Goal: Information Seeking & Learning: Learn about a topic

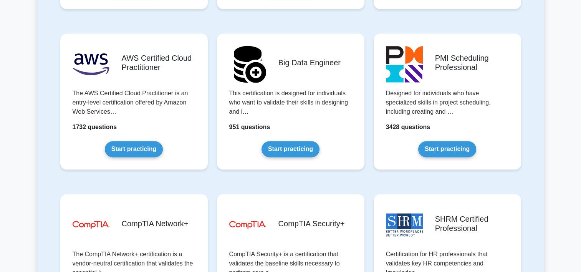
scroll to position [1382, 0]
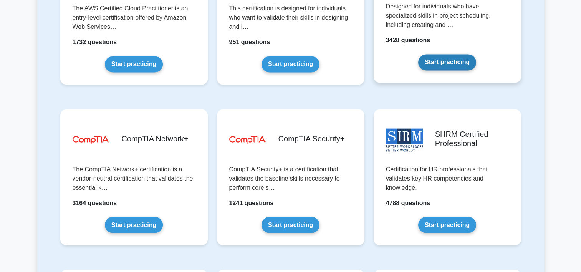
drag, startPoint x: 438, startPoint y: 62, endPoint x: 429, endPoint y: 74, distance: 14.7
click at [438, 62] on link "Start practicing" at bounding box center [447, 62] width 58 height 16
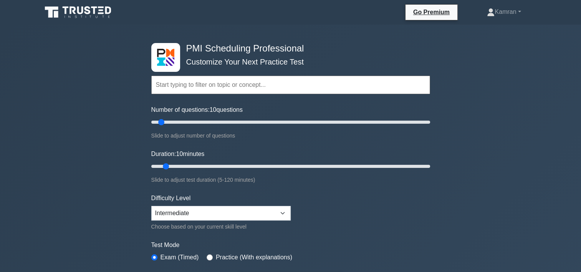
scroll to position [38, 0]
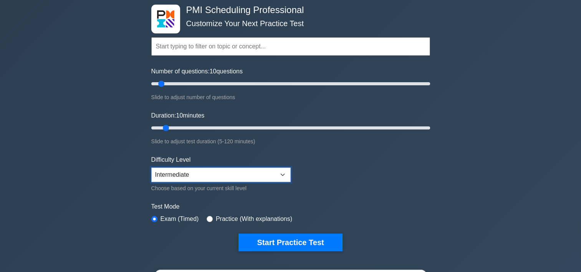
click at [240, 170] on select "Beginner Intermediate Expert" at bounding box center [220, 174] width 139 height 15
select select "beginner"
click at [151, 167] on select "Beginner Intermediate Expert" at bounding box center [220, 174] width 139 height 15
click at [207, 217] on input "radio" at bounding box center [210, 219] width 6 height 6
radio input "true"
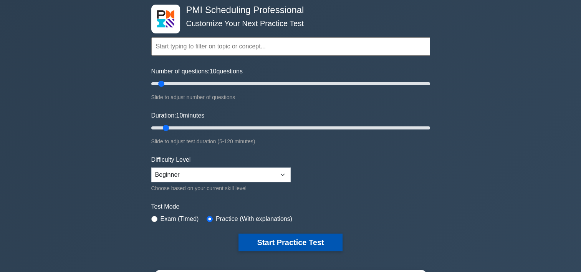
click at [269, 243] on button "Start Practice Test" at bounding box center [290, 242] width 104 height 18
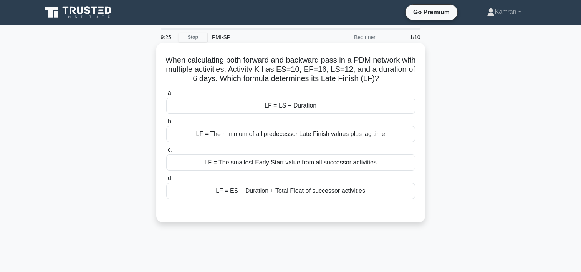
click at [286, 103] on div "LF = LS + Duration" at bounding box center [290, 106] width 249 height 16
click at [166, 96] on input "a. LF = LS + Duration" at bounding box center [166, 93] width 0 height 5
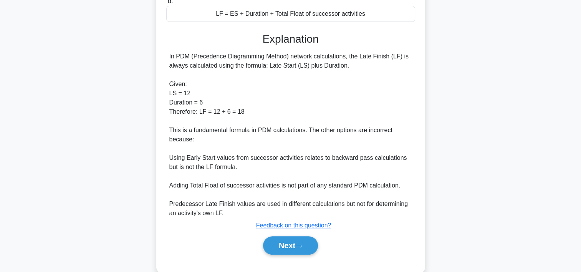
scroll to position [192, 0]
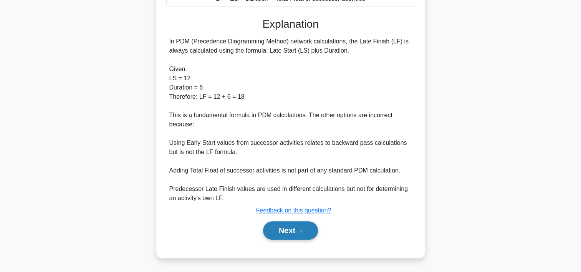
click at [304, 227] on button "Next" at bounding box center [290, 230] width 55 height 18
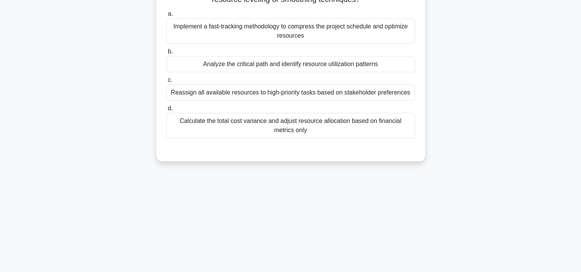
scroll to position [28, 0]
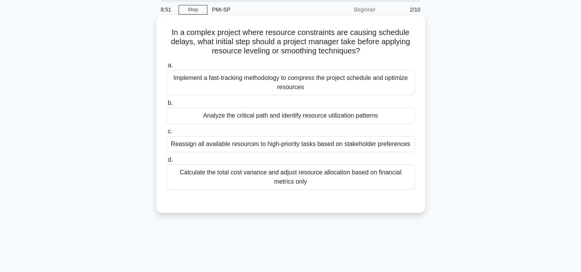
click at [270, 115] on div "Analyze the critical path and identify resource utilization patterns" at bounding box center [290, 115] width 249 height 16
click at [166, 106] on input "b. Analyze the critical path and identify resource utilization patterns" at bounding box center [166, 103] width 0 height 5
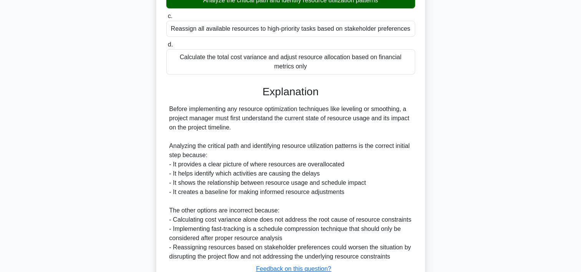
scroll to position [181, 0]
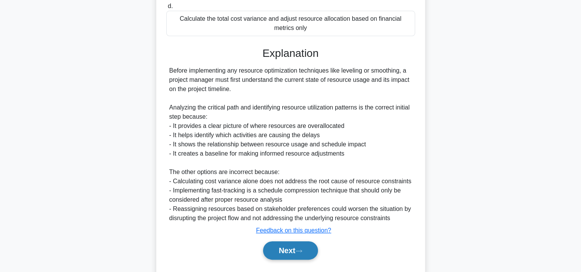
click at [276, 248] on button "Next" at bounding box center [290, 250] width 55 height 18
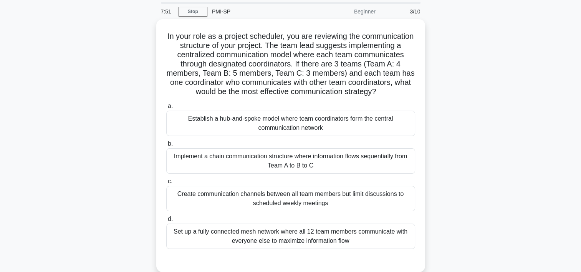
scroll to position [38, 0]
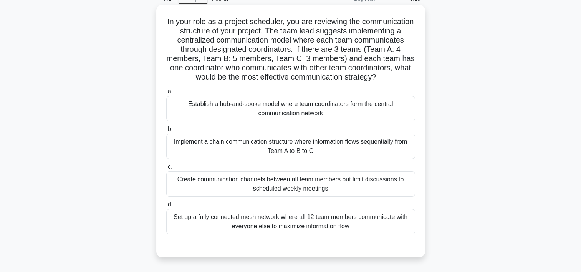
click at [285, 121] on div "Establish a hub-and-spoke model where team coordinators form the central commun…" at bounding box center [290, 108] width 249 height 25
click at [166, 94] on input "a. Establish a hub-and-spoke model where team coordinators form the central com…" at bounding box center [166, 91] width 0 height 5
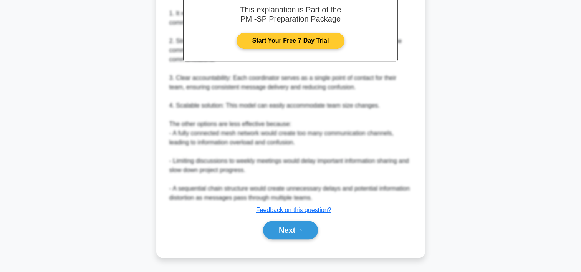
scroll to position [253, 0]
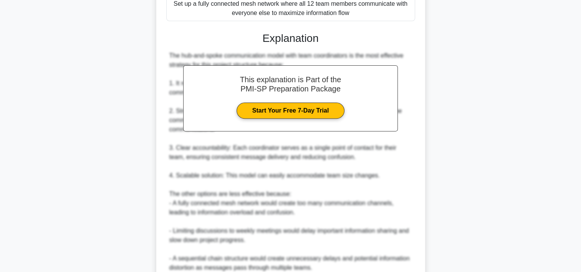
click at [448, 132] on div "In your role as a project scheduler, you are reviewing the communication struct…" at bounding box center [290, 64] width 507 height 545
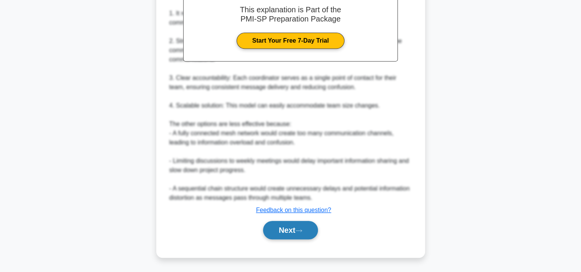
click at [287, 227] on button "Next" at bounding box center [290, 230] width 55 height 18
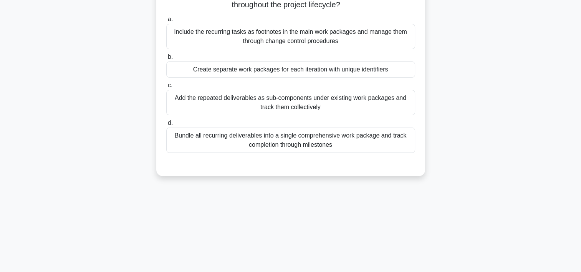
scroll to position [0, 0]
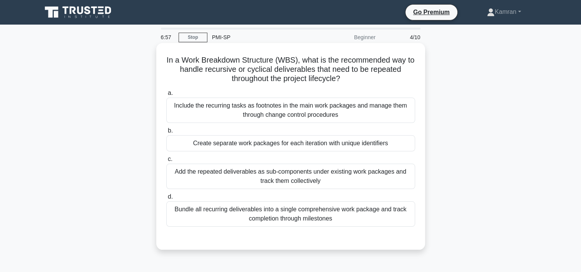
click at [240, 210] on div "Bundle all recurring deliverables into a single comprehensive work package and …" at bounding box center [290, 213] width 249 height 25
click at [166, 199] on input "d. Bundle all recurring deliverables into a single comprehensive work package a…" at bounding box center [166, 196] width 0 height 5
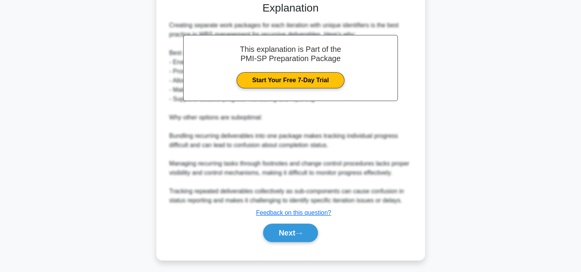
scroll to position [238, 0]
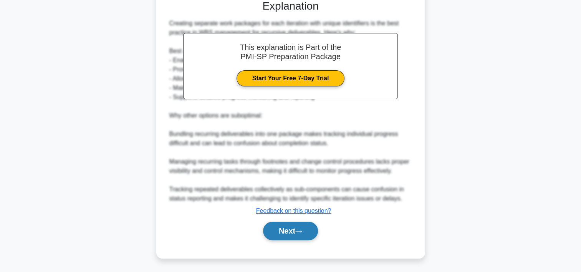
click at [283, 229] on button "Next" at bounding box center [290, 231] width 55 height 18
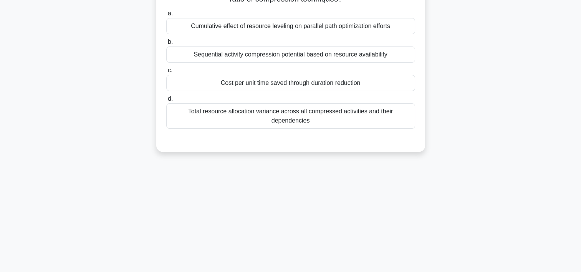
scroll to position [66, 0]
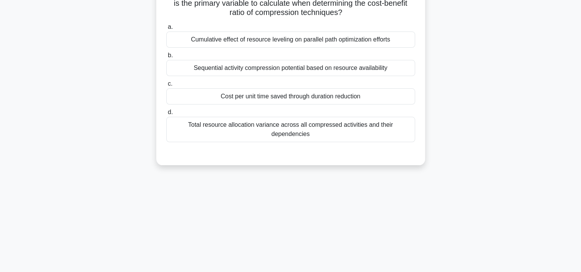
click at [223, 37] on div "Cumulative effect of resource leveling on parallel path optimization efforts" at bounding box center [290, 39] width 249 height 16
click at [166, 30] on input "a. Cumulative effect of resource leveling on parallel path optimization efforts" at bounding box center [166, 27] width 0 height 5
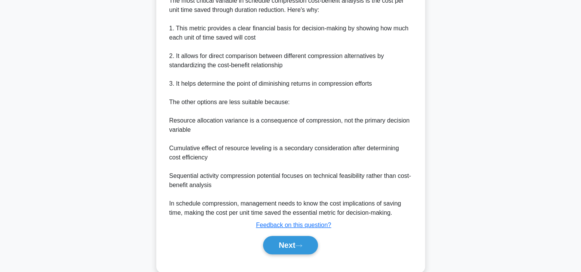
scroll to position [248, 0]
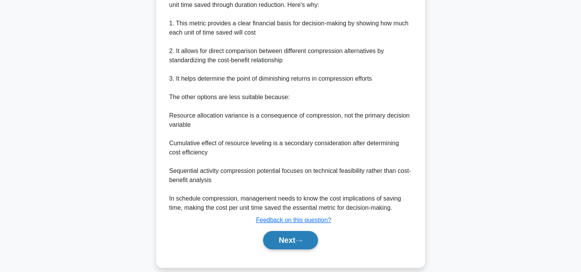
click at [291, 231] on button "Next" at bounding box center [290, 240] width 55 height 18
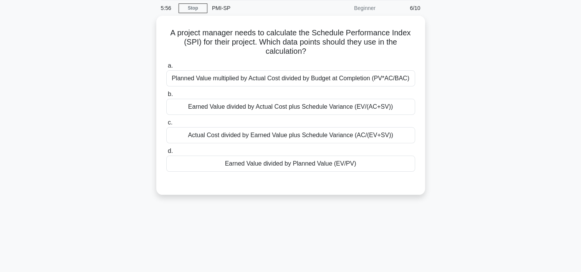
scroll to position [0, 0]
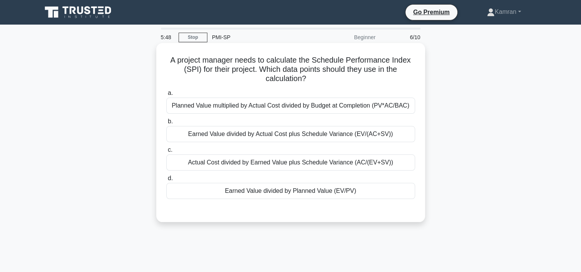
click at [250, 191] on div "Earned Value divided by Planned Value (EV/PV)" at bounding box center [290, 191] width 249 height 16
click at [166, 181] on input "d. Earned Value divided by Planned Value (EV/PV)" at bounding box center [166, 178] width 0 height 5
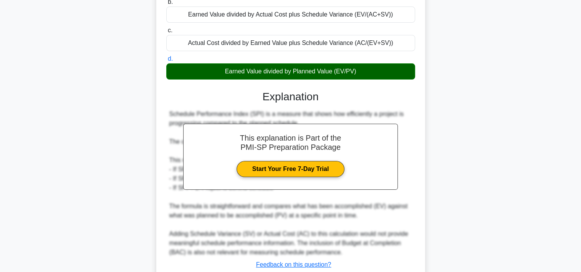
scroll to position [174, 0]
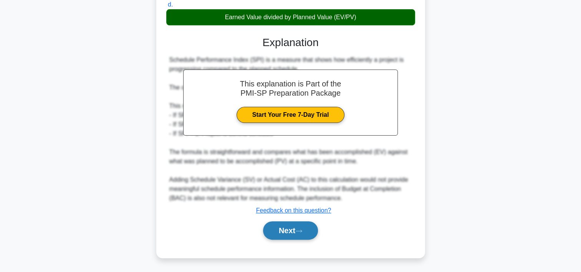
click at [278, 228] on button "Next" at bounding box center [290, 230] width 55 height 18
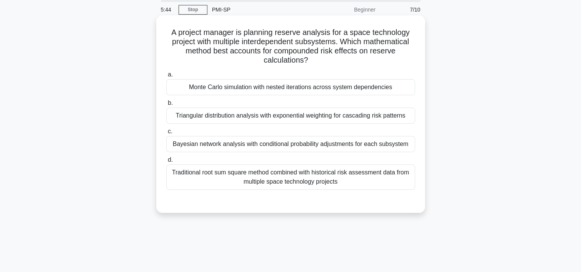
scroll to position [0, 0]
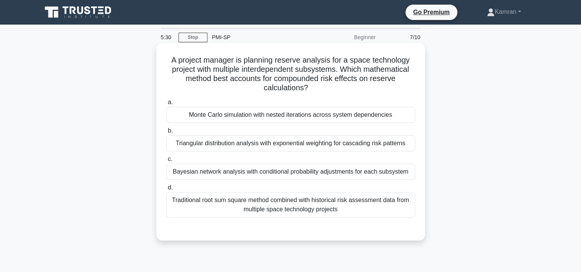
click at [246, 114] on div "Monte Carlo simulation with nested iterations across system dependencies" at bounding box center [290, 115] width 249 height 16
click at [166, 105] on input "a. Monte Carlo simulation with nested iterations across system dependencies" at bounding box center [166, 102] width 0 height 5
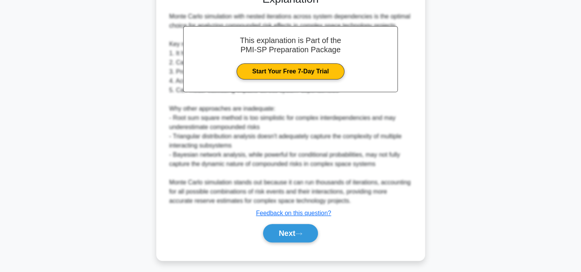
scroll to position [238, 0]
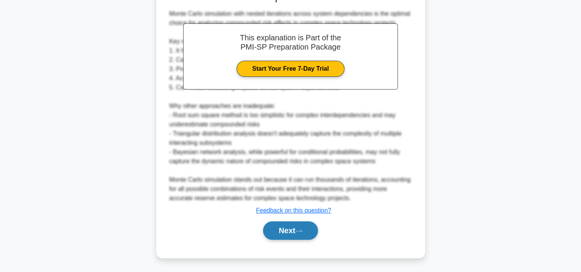
click at [293, 223] on button "Next" at bounding box center [290, 230] width 55 height 18
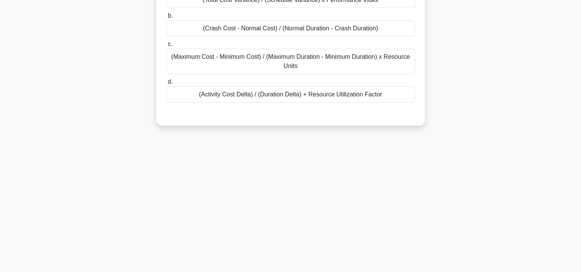
scroll to position [28, 0]
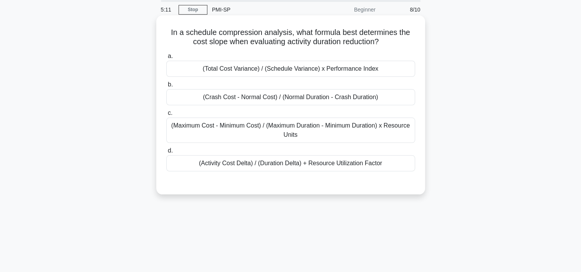
click at [287, 165] on div "(Activity Cost Delta) / (Duration Delta) + Resource Utilization Factor" at bounding box center [290, 163] width 249 height 16
click at [166, 153] on input "d. (Activity Cost Delta) / (Duration Delta) + Resource Utilization Factor" at bounding box center [166, 150] width 0 height 5
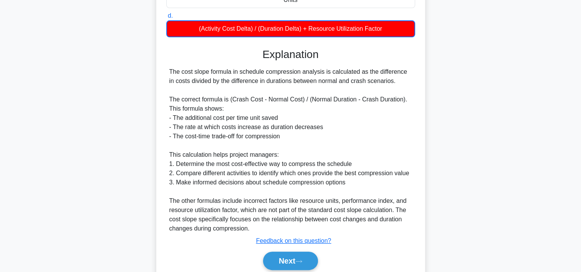
scroll to position [192, 0]
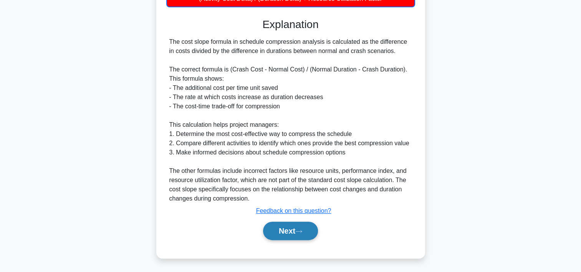
click at [300, 235] on button "Next" at bounding box center [290, 231] width 55 height 18
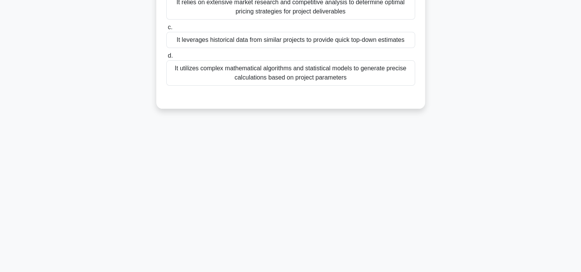
scroll to position [28, 0]
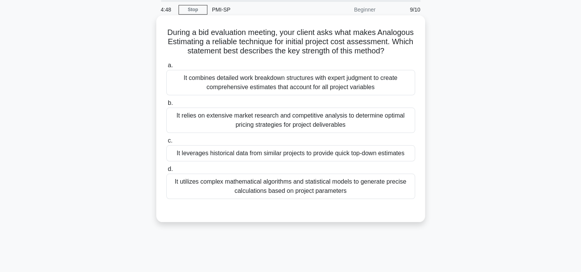
click at [268, 161] on div "It leverages historical data from similar projects to provide quick top-down es…" at bounding box center [290, 153] width 249 height 16
click at [166, 143] on input "c. It leverages historical data from similar projects to provide quick top-down…" at bounding box center [166, 140] width 0 height 5
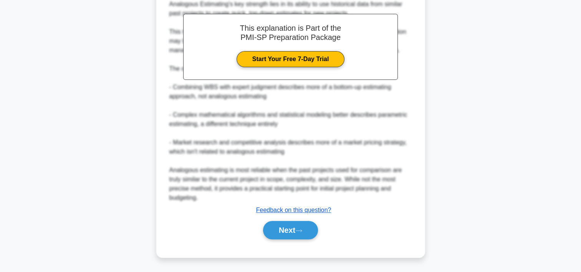
scroll to position [266, 0]
click at [280, 230] on button "Next" at bounding box center [290, 230] width 55 height 18
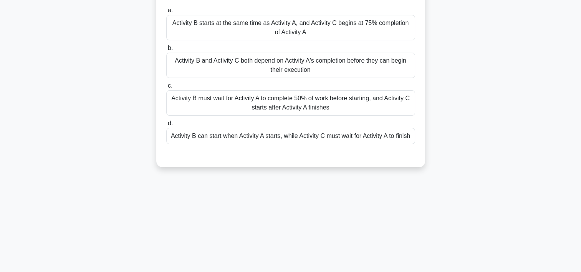
scroll to position [28, 0]
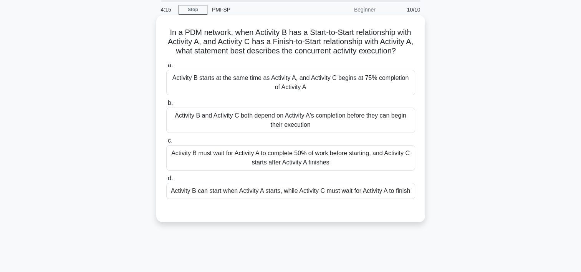
click at [250, 189] on div "Activity B can start when Activity A starts, while Activity C must wait for Act…" at bounding box center [290, 191] width 249 height 16
click at [166, 181] on input "d. Activity B can start when Activity A starts, while Activity C must wait for …" at bounding box center [166, 178] width 0 height 5
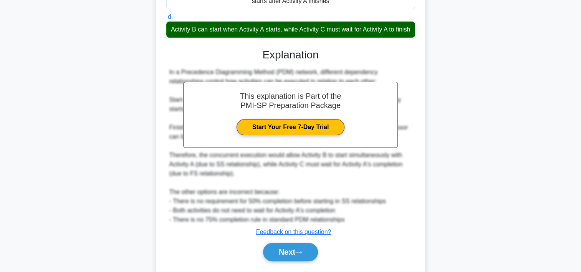
scroll to position [220, 0]
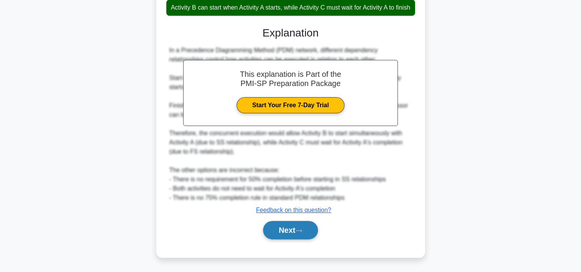
click at [283, 229] on button "Next" at bounding box center [290, 230] width 55 height 18
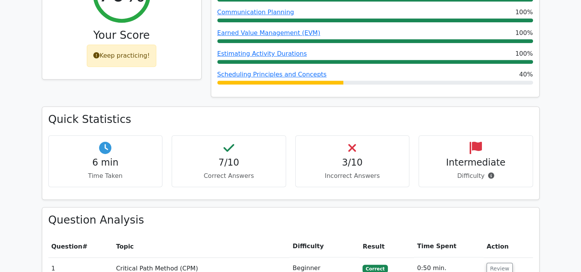
scroll to position [269, 0]
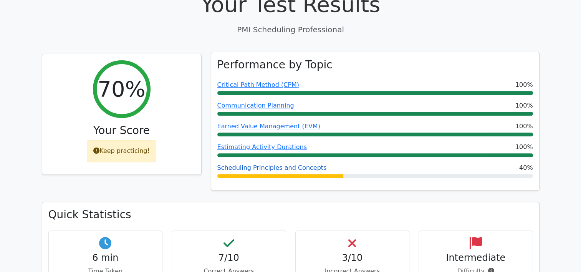
click at [261, 164] on link "Scheduling Principles and Concepts" at bounding box center [271, 167] width 109 height 7
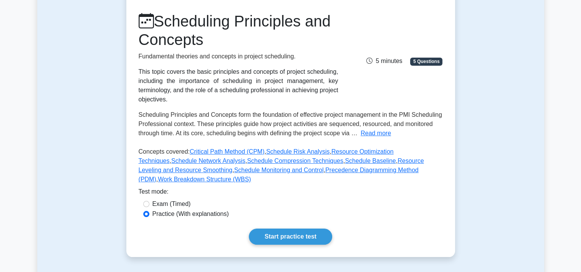
scroll to position [115, 0]
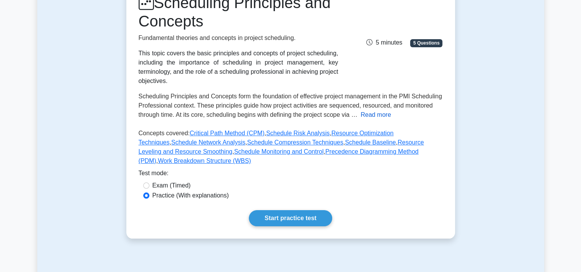
click at [378, 115] on button "Read more" at bounding box center [375, 114] width 30 height 9
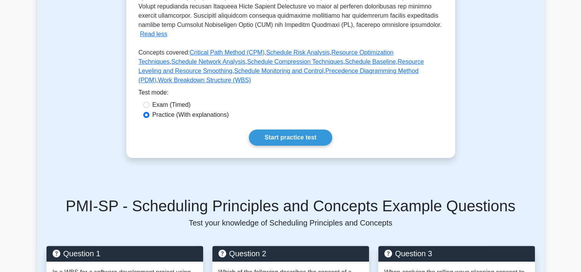
scroll to position [356, 0]
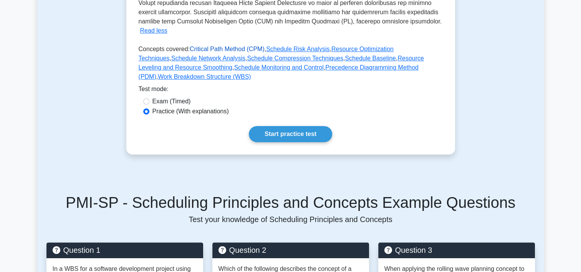
click at [220, 46] on link "Critical Path Method (CPM)" at bounding box center [227, 49] width 75 height 7
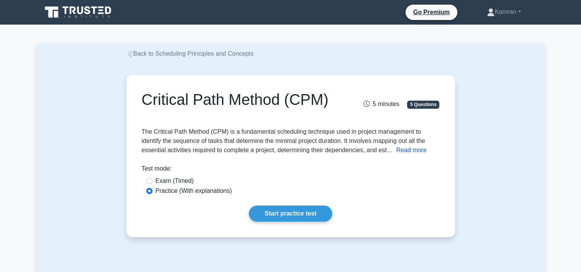
click at [400, 152] on button "Read more" at bounding box center [411, 149] width 30 height 9
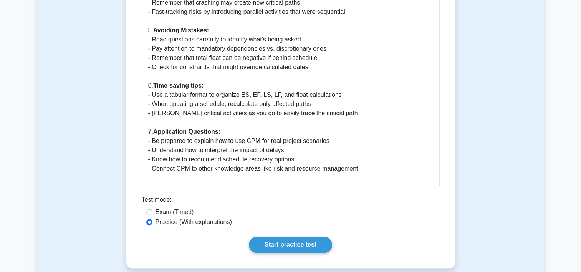
scroll to position [1122, 0]
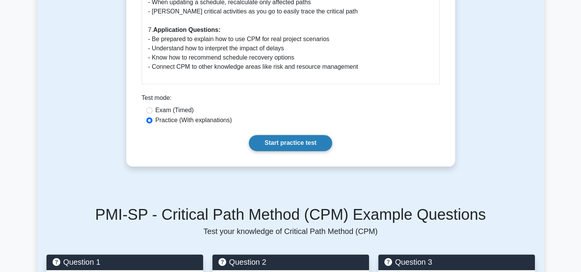
click at [284, 137] on link "Start practice test" at bounding box center [290, 143] width 83 height 16
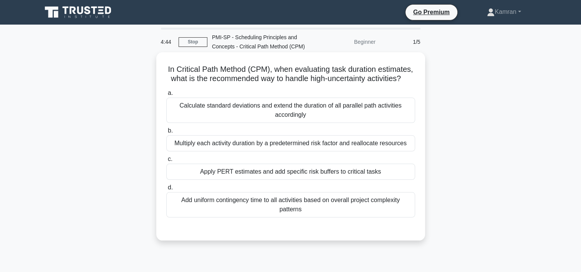
click at [319, 169] on div "Apply PERT estimates and add specific risk buffers to critical tasks" at bounding box center [290, 172] width 249 height 16
click at [166, 162] on input "c. Apply PERT estimates and add specific risk buffers to critical tasks" at bounding box center [166, 159] width 0 height 5
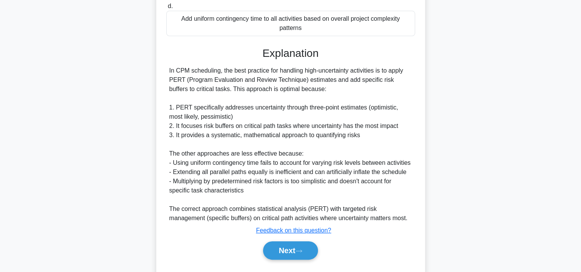
scroll to position [201, 0]
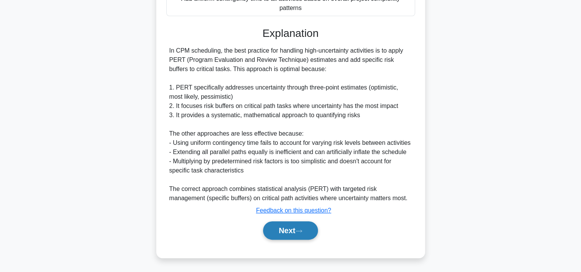
click at [302, 229] on icon at bounding box center [298, 231] width 7 height 4
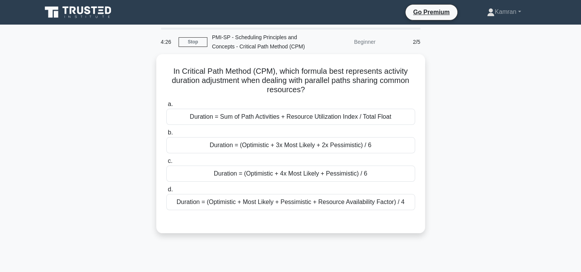
scroll to position [0, 0]
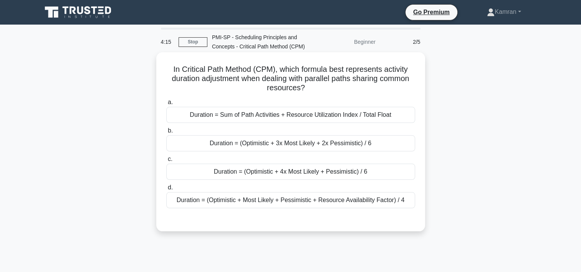
click at [316, 175] on div "Duration = (Optimistic + 4x Most Likely + Pessimistic) / 6" at bounding box center [290, 172] width 249 height 16
click at [166, 162] on input "c. Duration = (Optimistic + 4x Most Likely + Pessimistic) / 6" at bounding box center [166, 159] width 0 height 5
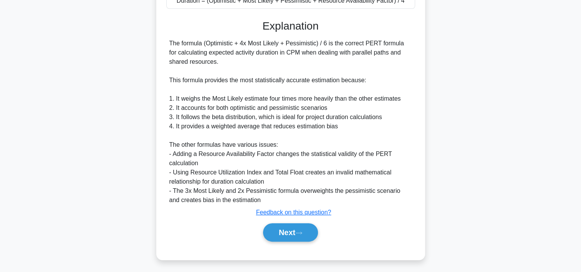
scroll to position [201, 0]
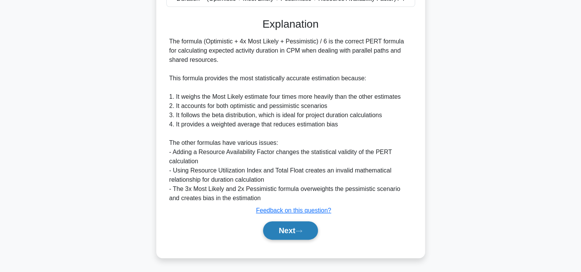
click at [296, 230] on button "Next" at bounding box center [290, 230] width 55 height 18
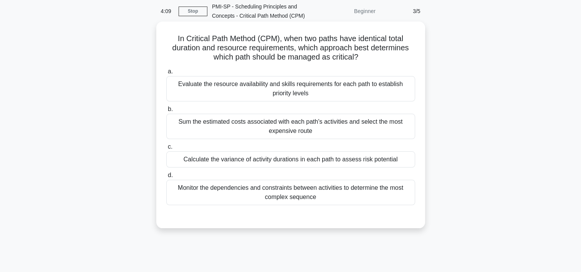
scroll to position [28, 0]
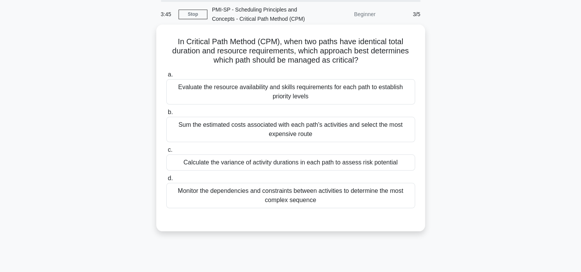
click at [319, 92] on div "Evaluate the resource availability and skills requirements for each path to est…" at bounding box center [290, 91] width 249 height 25
click at [166, 77] on input "a. Evaluate the resource availability and skills requirements for each path to …" at bounding box center [166, 74] width 0 height 5
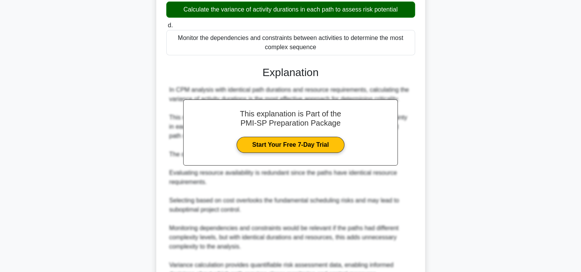
scroll to position [257, 0]
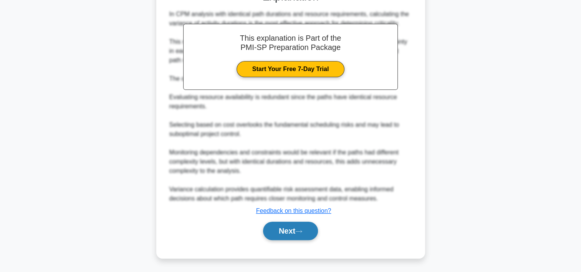
click at [306, 224] on button "Next" at bounding box center [290, 231] width 55 height 18
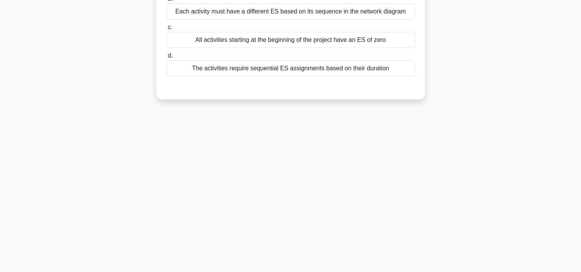
scroll to position [143, 0]
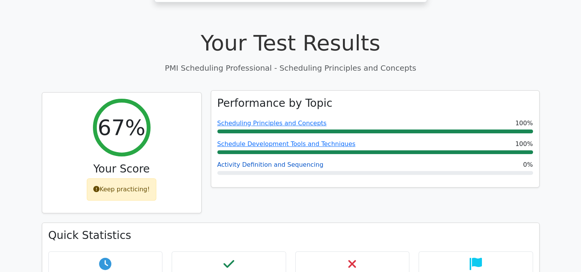
scroll to position [269, 0]
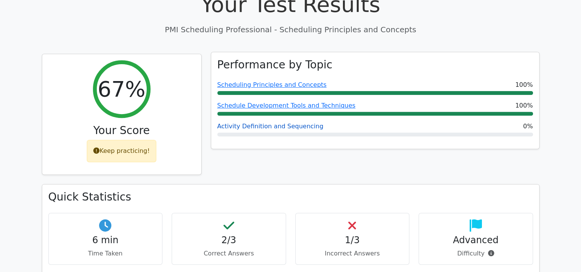
click at [273, 122] on link "Activity Definition and Sequencing" at bounding box center [270, 125] width 106 height 7
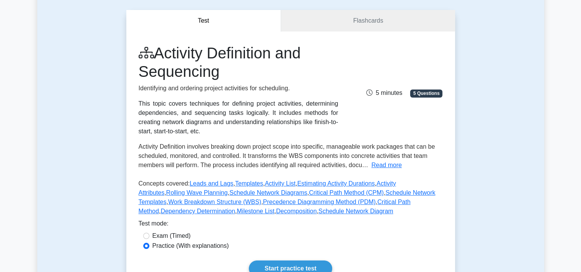
scroll to position [77, 0]
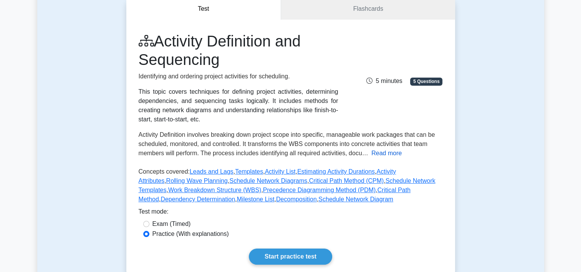
click at [389, 153] on button "Read more" at bounding box center [386, 153] width 30 height 9
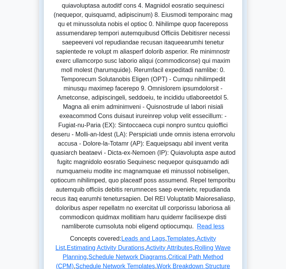
scroll to position [230, 0]
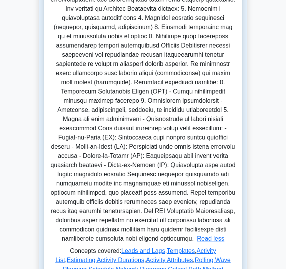
click at [138, 94] on span at bounding box center [142, 96] width 185 height 292
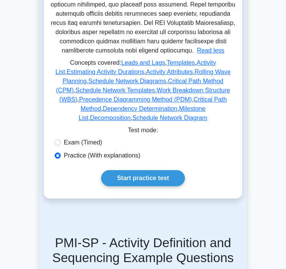
scroll to position [422, 0]
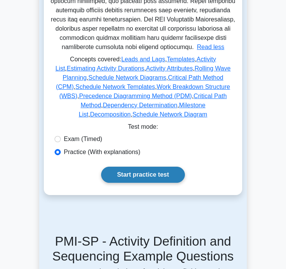
click at [140, 167] on link "Start practice test" at bounding box center [142, 175] width 83 height 16
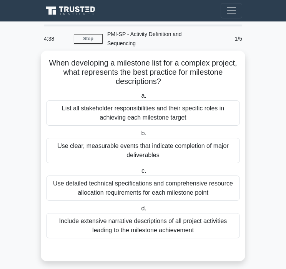
click at [175, 155] on div "Use clear, measurable events that indicate completion of major deliverables" at bounding box center [142, 150] width 193 height 25
click at [139, 136] on input "b. Use clear, measurable events that indicate completion of major deliverables" at bounding box center [139, 133] width 0 height 5
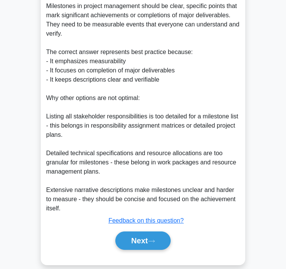
scroll to position [268, 0]
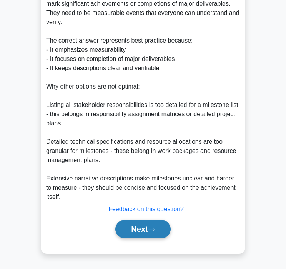
click at [142, 228] on button "Next" at bounding box center [142, 229] width 55 height 18
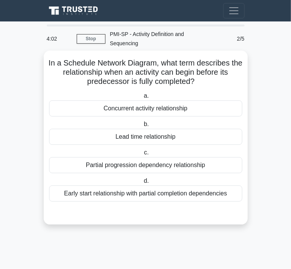
click at [167, 137] on div "Lead time relationship" at bounding box center [145, 137] width 193 height 16
click at [142, 127] on input "b. Lead time relationship" at bounding box center [142, 124] width 0 height 5
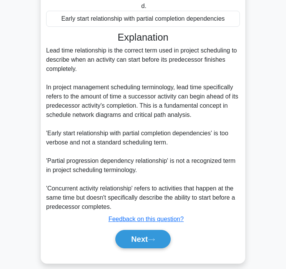
scroll to position [185, 0]
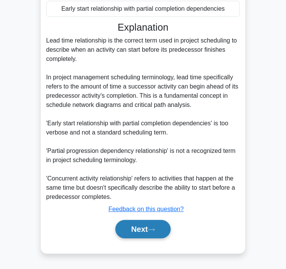
click at [159, 225] on button "Next" at bounding box center [142, 229] width 55 height 18
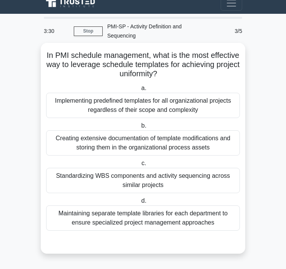
drag, startPoint x: 171, startPoint y: 104, endPoint x: 173, endPoint y: 125, distance: 20.4
click at [171, 104] on div "Implementing predefined templates for all organizational projects regardless of…" at bounding box center [142, 105] width 193 height 25
click at [139, 91] on input "a. Implementing predefined templates for all organizational projects regardless…" at bounding box center [139, 88] width 0 height 5
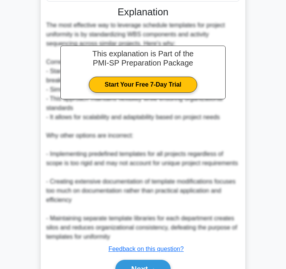
scroll to position [287, 0]
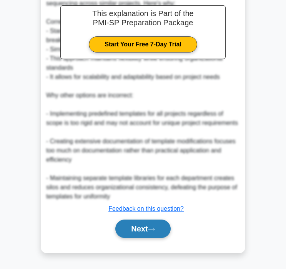
click at [147, 223] on button "Next" at bounding box center [142, 229] width 55 height 18
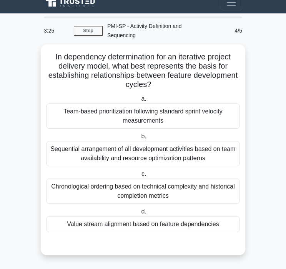
scroll to position [8, 0]
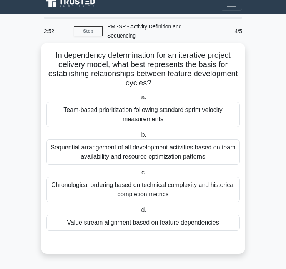
click at [213, 157] on div "Sequential arrangement of all development activities based on team availability…" at bounding box center [142, 152] width 193 height 25
click at [139, 138] on input "b. Sequential arrangement of all development activities based on team availabil…" at bounding box center [139, 135] width 0 height 5
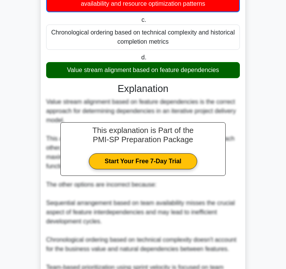
scroll to position [260, 0]
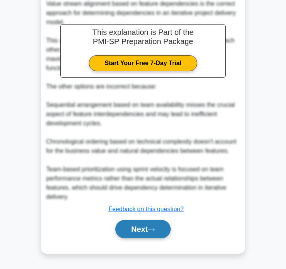
drag, startPoint x: 155, startPoint y: 223, endPoint x: 166, endPoint y: 223, distance: 10.7
click at [155, 223] on button "Next" at bounding box center [142, 229] width 55 height 18
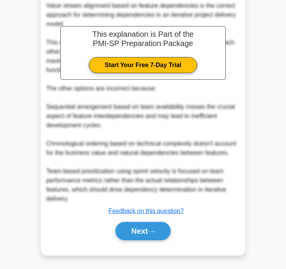
scroll to position [0, 0]
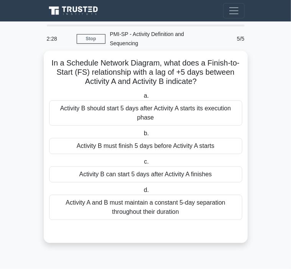
drag, startPoint x: 162, startPoint y: 171, endPoint x: 167, endPoint y: 172, distance: 5.8
click at [162, 171] on div "Activity B can start 5 days after Activity A finishes" at bounding box center [145, 175] width 193 height 16
click at [142, 165] on input "c. Activity B can start 5 days after Activity A finishes" at bounding box center [142, 162] width 0 height 5
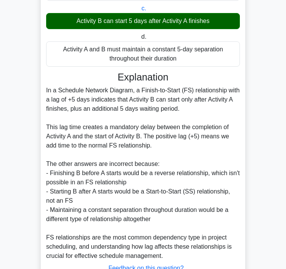
scroll to position [213, 0]
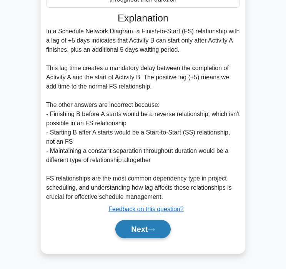
click at [144, 232] on button "Next" at bounding box center [142, 229] width 55 height 18
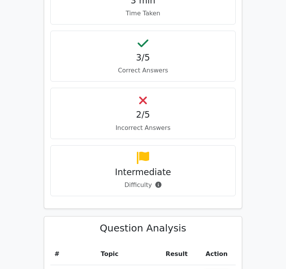
scroll to position [653, 0]
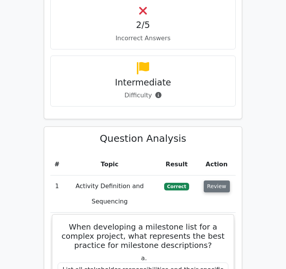
click at [217, 181] on button "Review" at bounding box center [216, 187] width 26 height 12
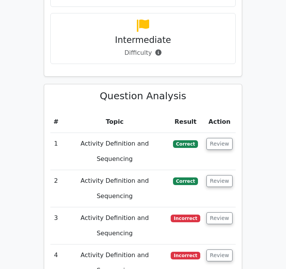
scroll to position [768, 0]
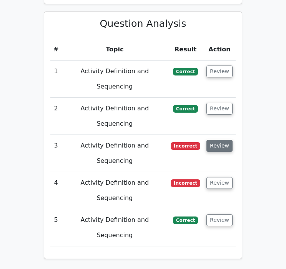
click at [216, 140] on button "Review" at bounding box center [219, 146] width 26 height 12
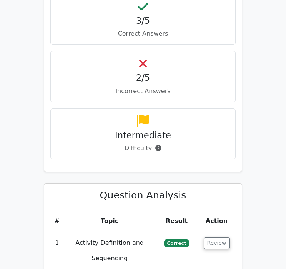
scroll to position [537, 0]
